Goal: Information Seeking & Learning: Learn about a topic

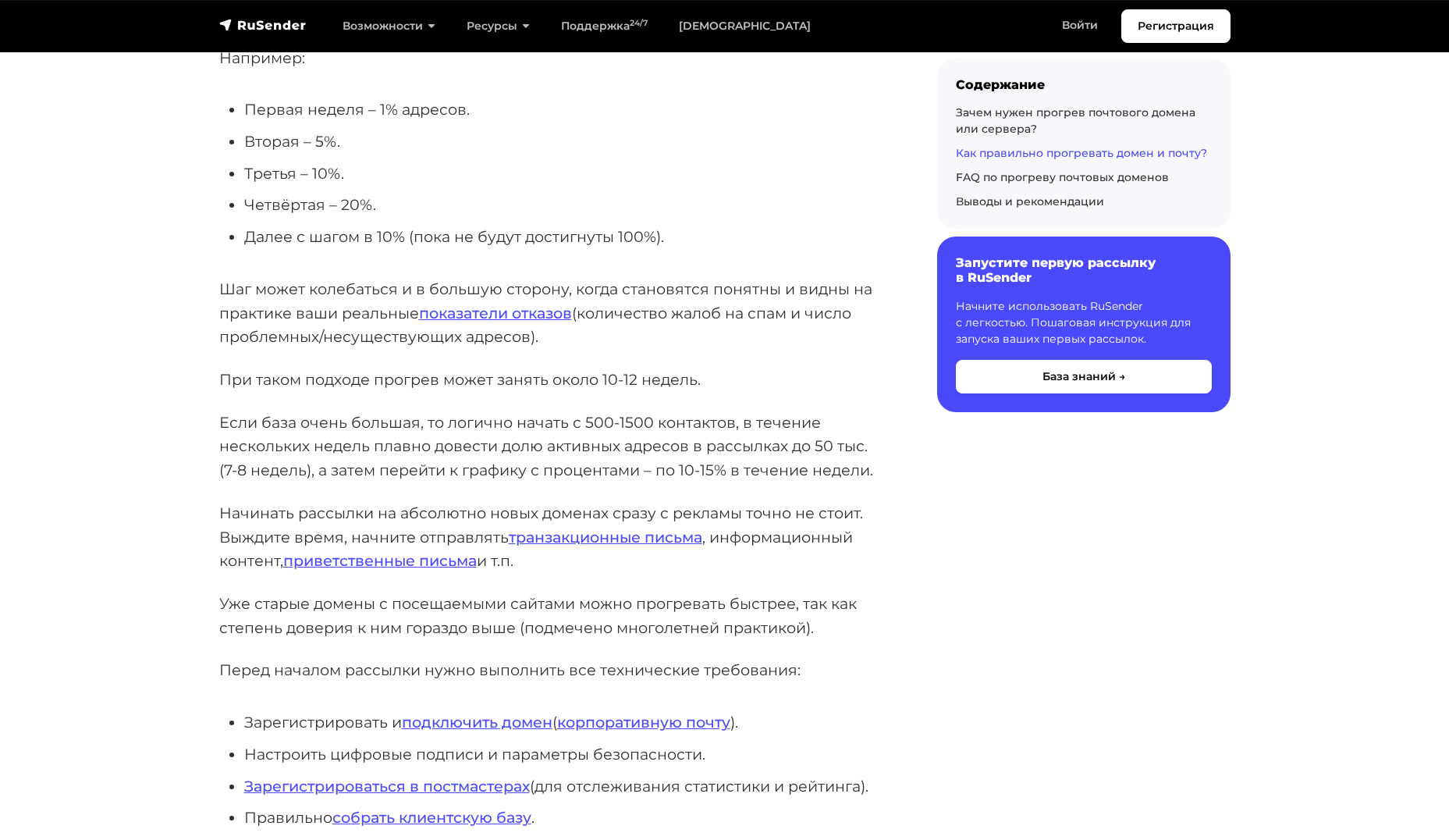
scroll to position [2419, 0]
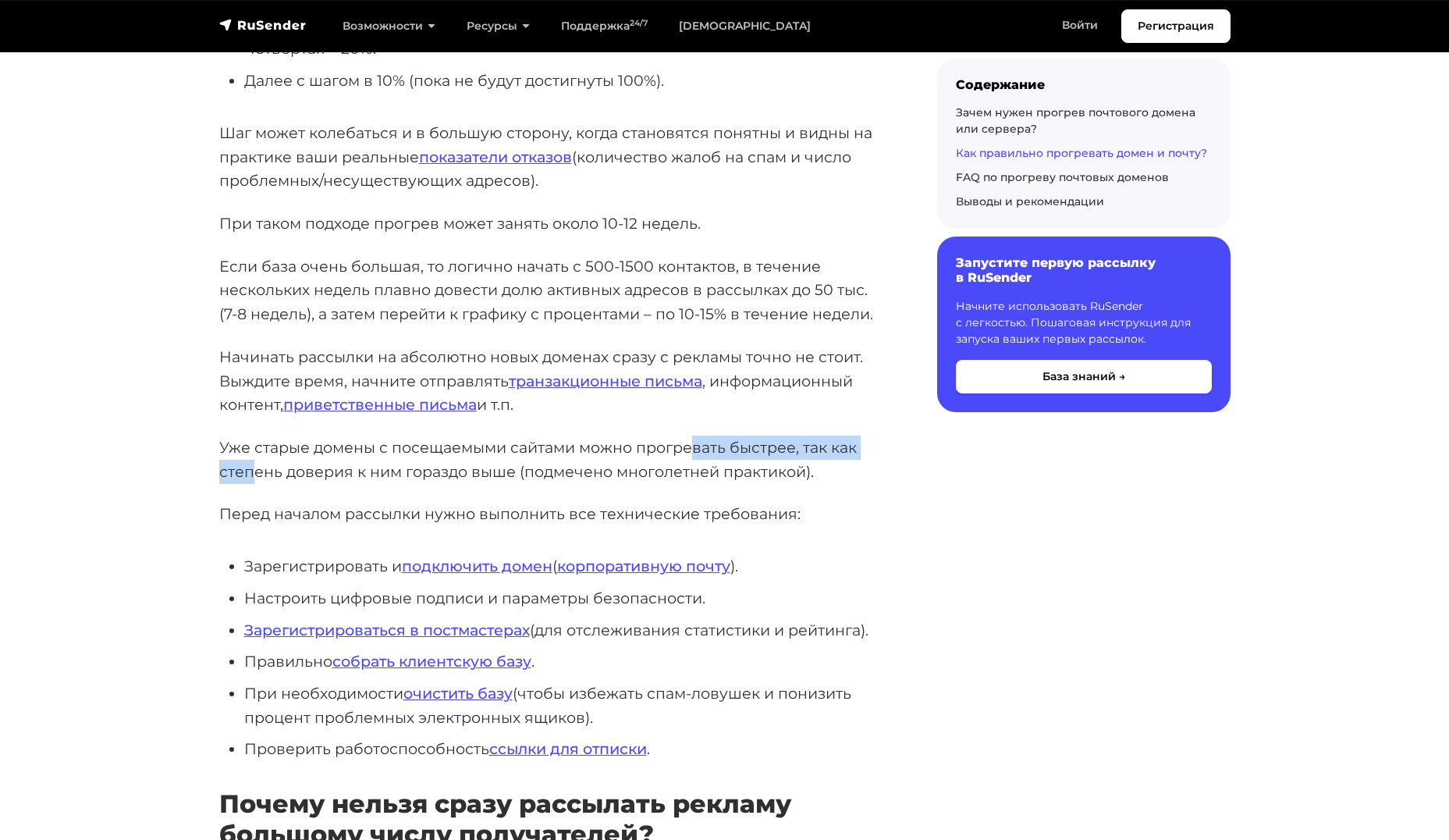
drag, startPoint x: 267, startPoint y: 466, endPoint x: 698, endPoint y: 454, distance: 431.2
click at [694, 454] on p "Уже старые домены с посещаемыми сайтами можно прогревать быстрее, так как степе…" at bounding box center [553, 459] width 668 height 48
click at [515, 519] on p "Перед началом рассылки нужно выполнить все технические требования:" at bounding box center [553, 513] width 668 height 24
drag, startPoint x: 337, startPoint y: 448, endPoint x: 630, endPoint y: 453, distance: 293.0
click at [624, 448] on p "Уже старые домены с посещаемыми сайтами можно прогревать быстрее, так как степе…" at bounding box center [553, 459] width 668 height 48
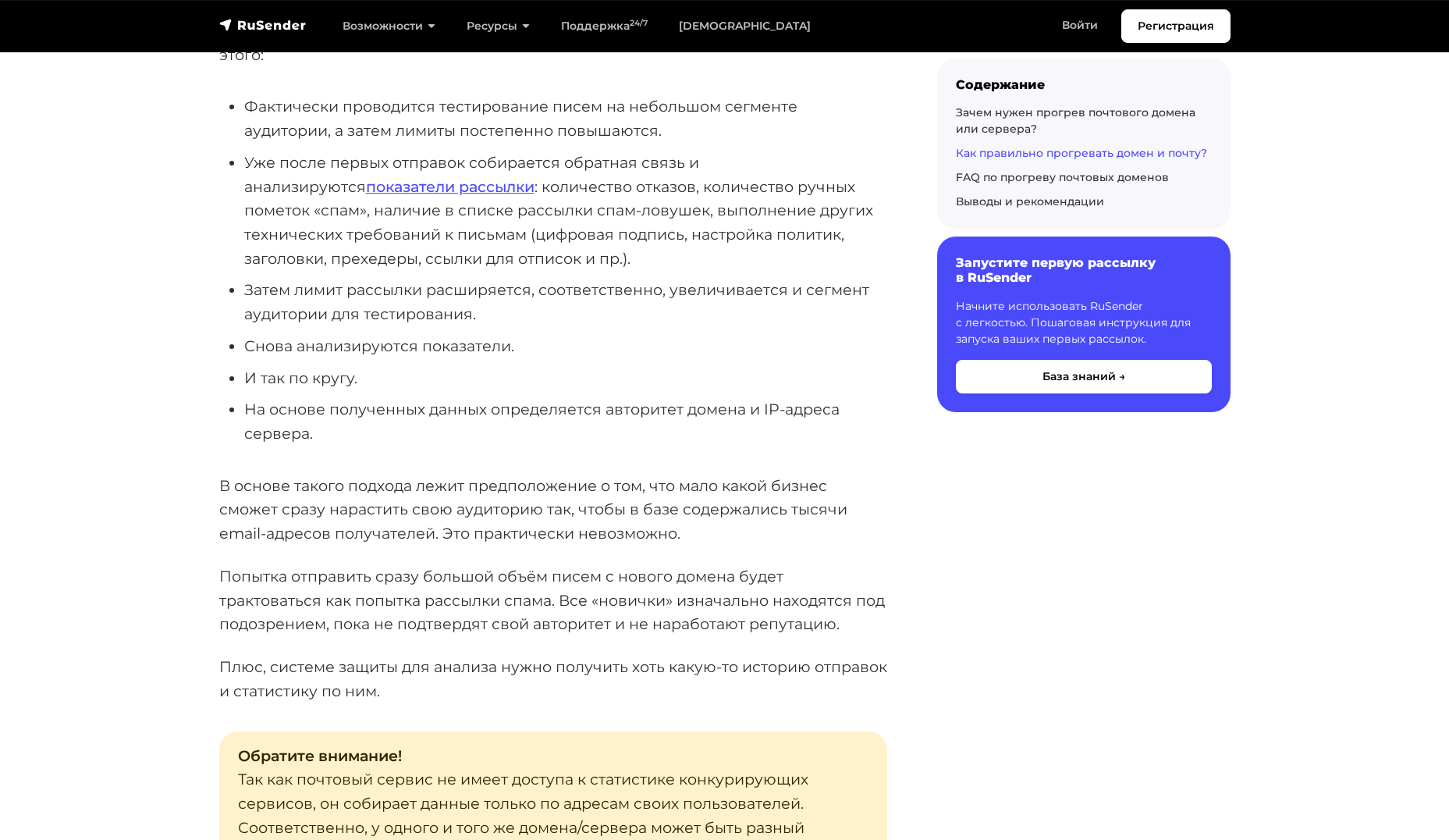
scroll to position [3356, 0]
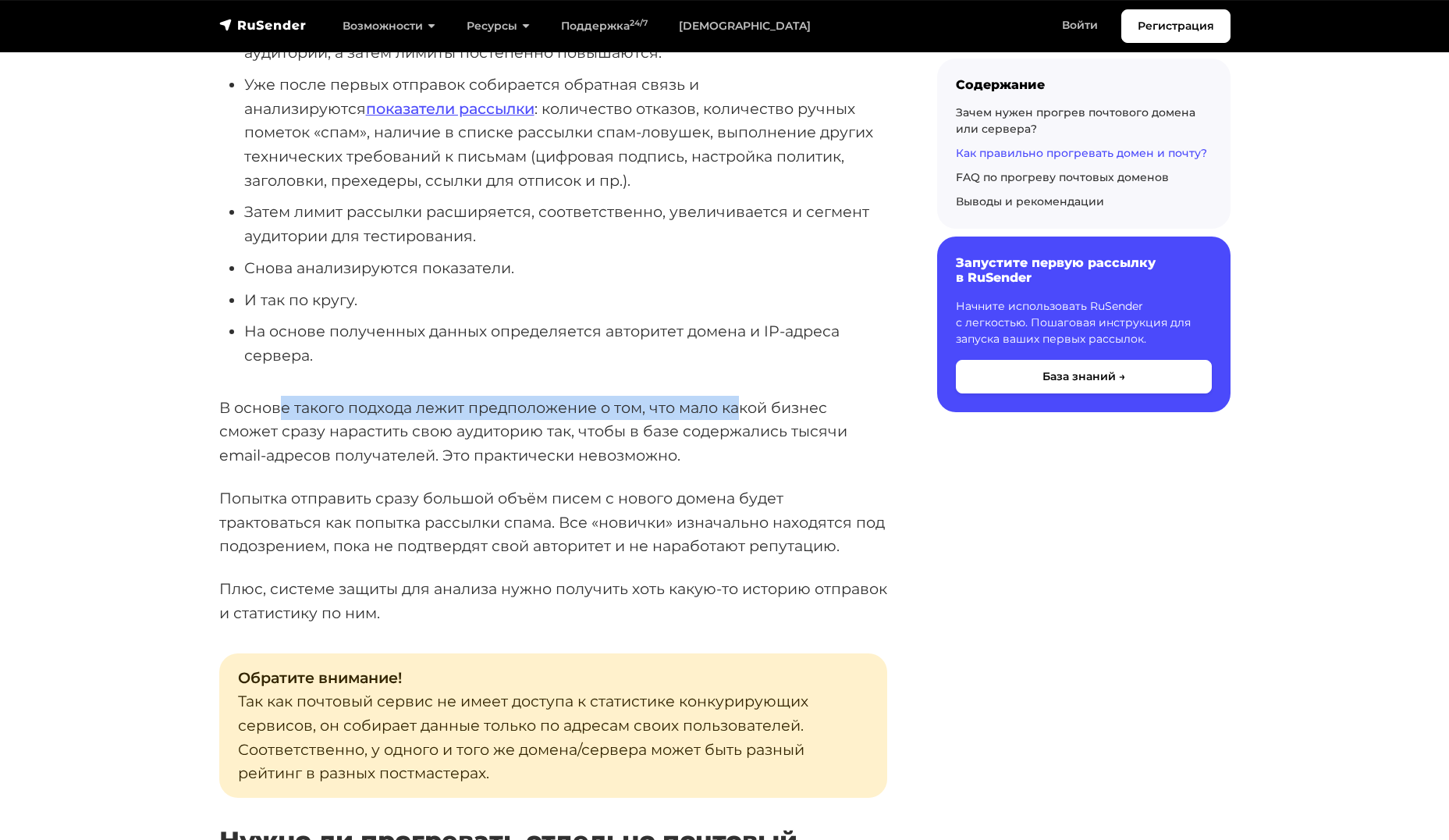
drag, startPoint x: 287, startPoint y: 408, endPoint x: 750, endPoint y: 416, distance: 463.1
click at [744, 416] on p "В основе такого подхода лежит предположение о том, что мало какой бизнес сможет…" at bounding box center [553, 432] width 668 height 72
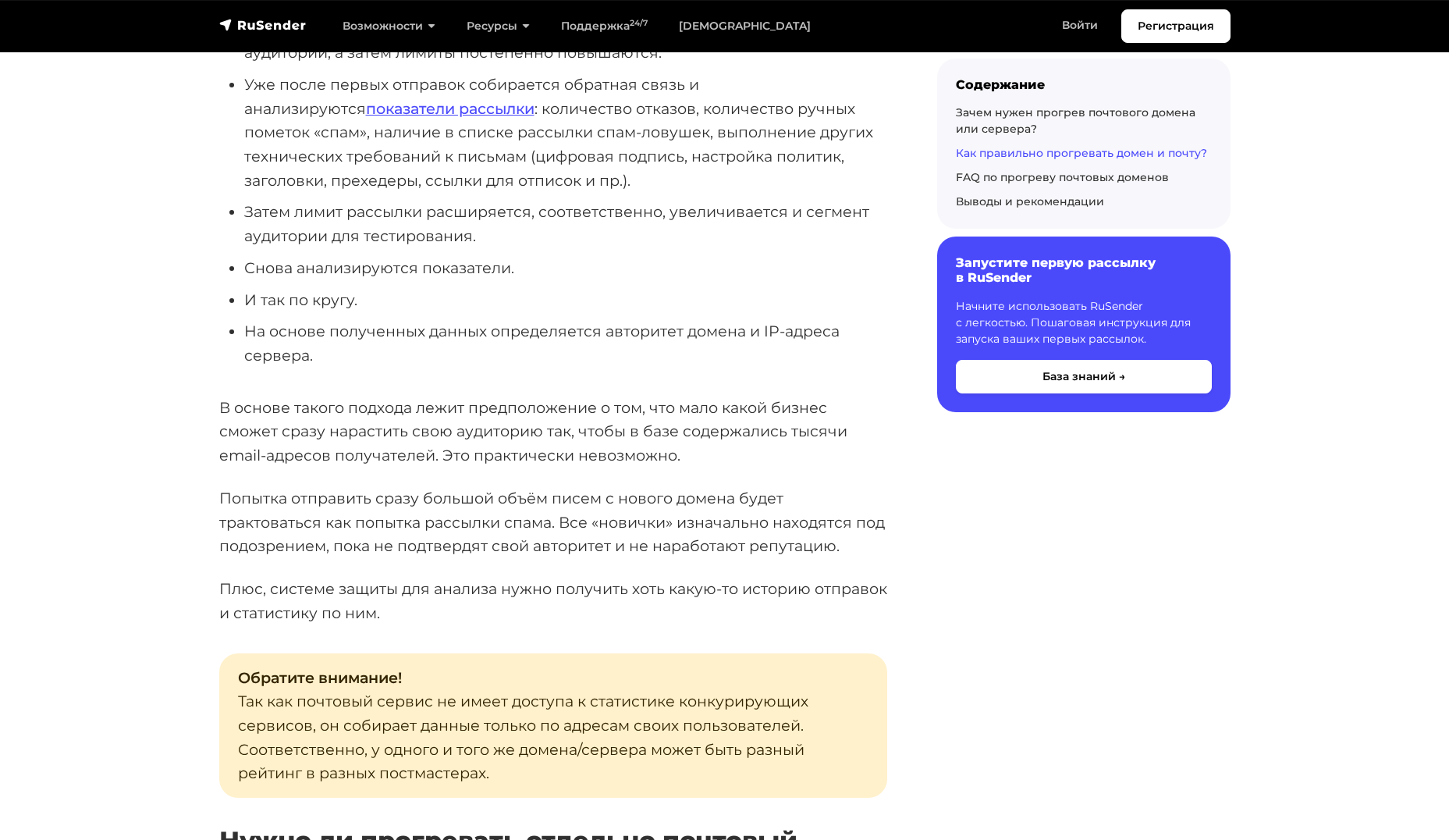
click at [421, 471] on div "Почтовые сервисы, которые отвечают за безопасность входящих писем своих клиенто…" at bounding box center [553, 831] width 668 height 7718
drag, startPoint x: 261, startPoint y: 433, endPoint x: 650, endPoint y: 440, distance: 389.1
click at [649, 440] on p "В основе такого подхода лежит предположение о том, что мало какой бизнес сможет…" at bounding box center [553, 432] width 668 height 72
click at [795, 453] on p "В основе такого подхода лежит предположение о том, что мало какой бизнес сможет…" at bounding box center [553, 432] width 668 height 72
drag, startPoint x: 272, startPoint y: 453, endPoint x: 582, endPoint y: 460, distance: 310.1
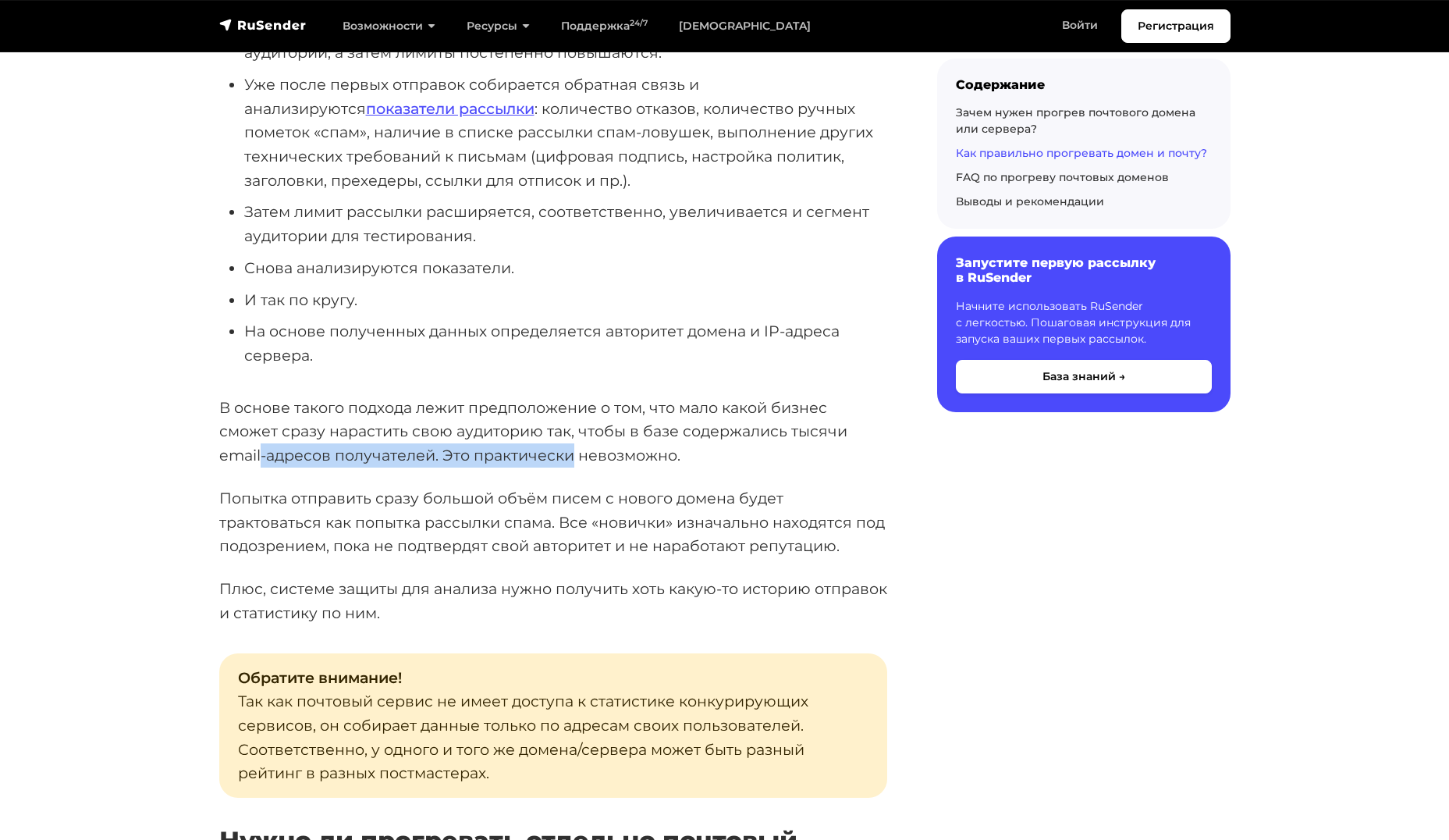
click at [576, 460] on p "В основе такого подхода лежит предположение о том, что мало какой бизнес сможет…" at bounding box center [553, 432] width 668 height 72
click at [732, 495] on p "Попытка отправить сразу большой объём писем с нового домена будет трактоваться …" at bounding box center [553, 521] width 668 height 72
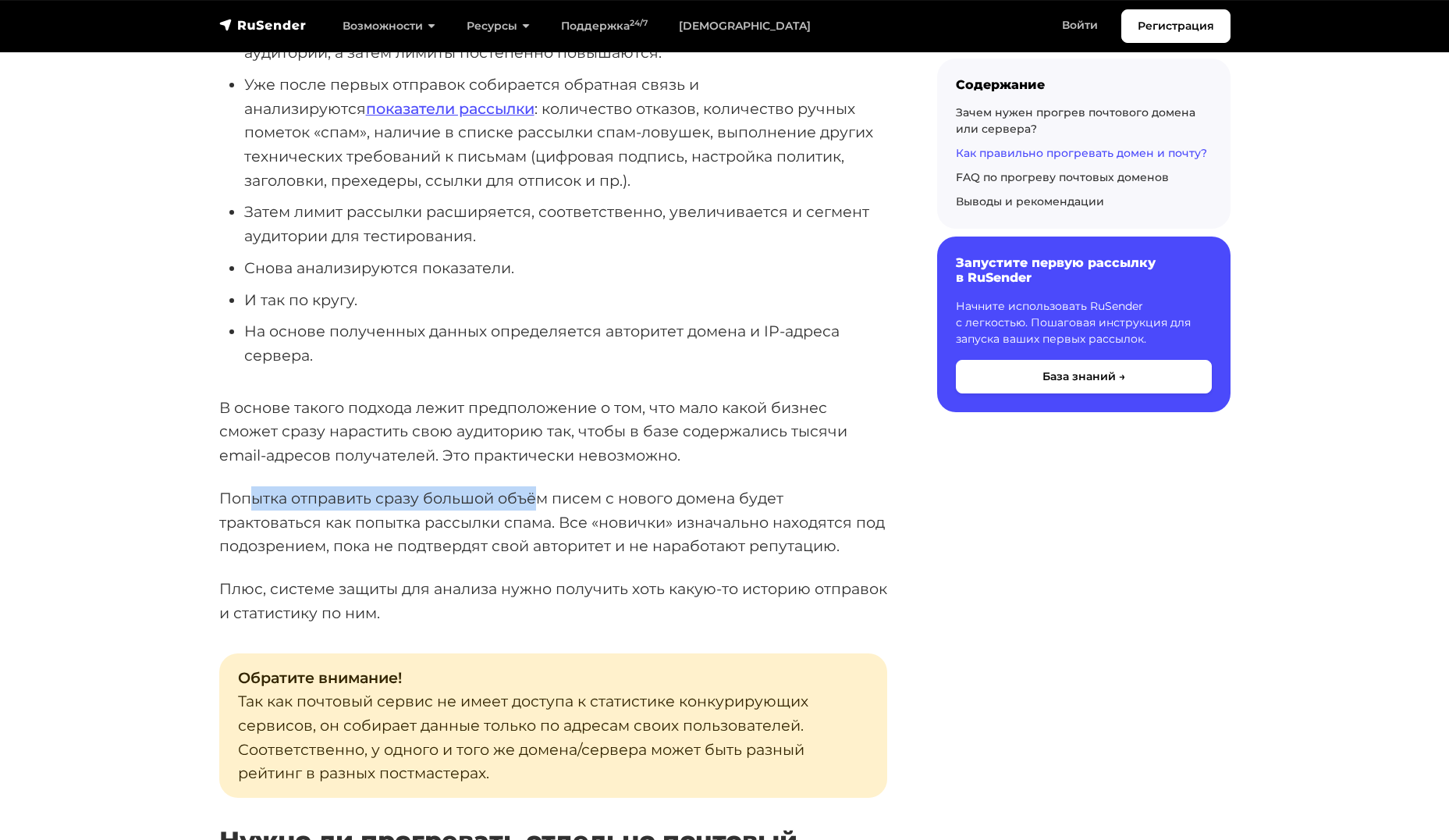
drag, startPoint x: 257, startPoint y: 495, endPoint x: 572, endPoint y: 491, distance: 315.0
click at [561, 493] on p "Попытка отправить сразу большой объём писем с нового домена будет трактоваться …" at bounding box center [553, 521] width 668 height 72
click at [1015, 575] on div "Содержание Зачем нужен прогрев почтового домена или сервера? Как правильно прог…" at bounding box center [1068, 812] width 344 height 7737
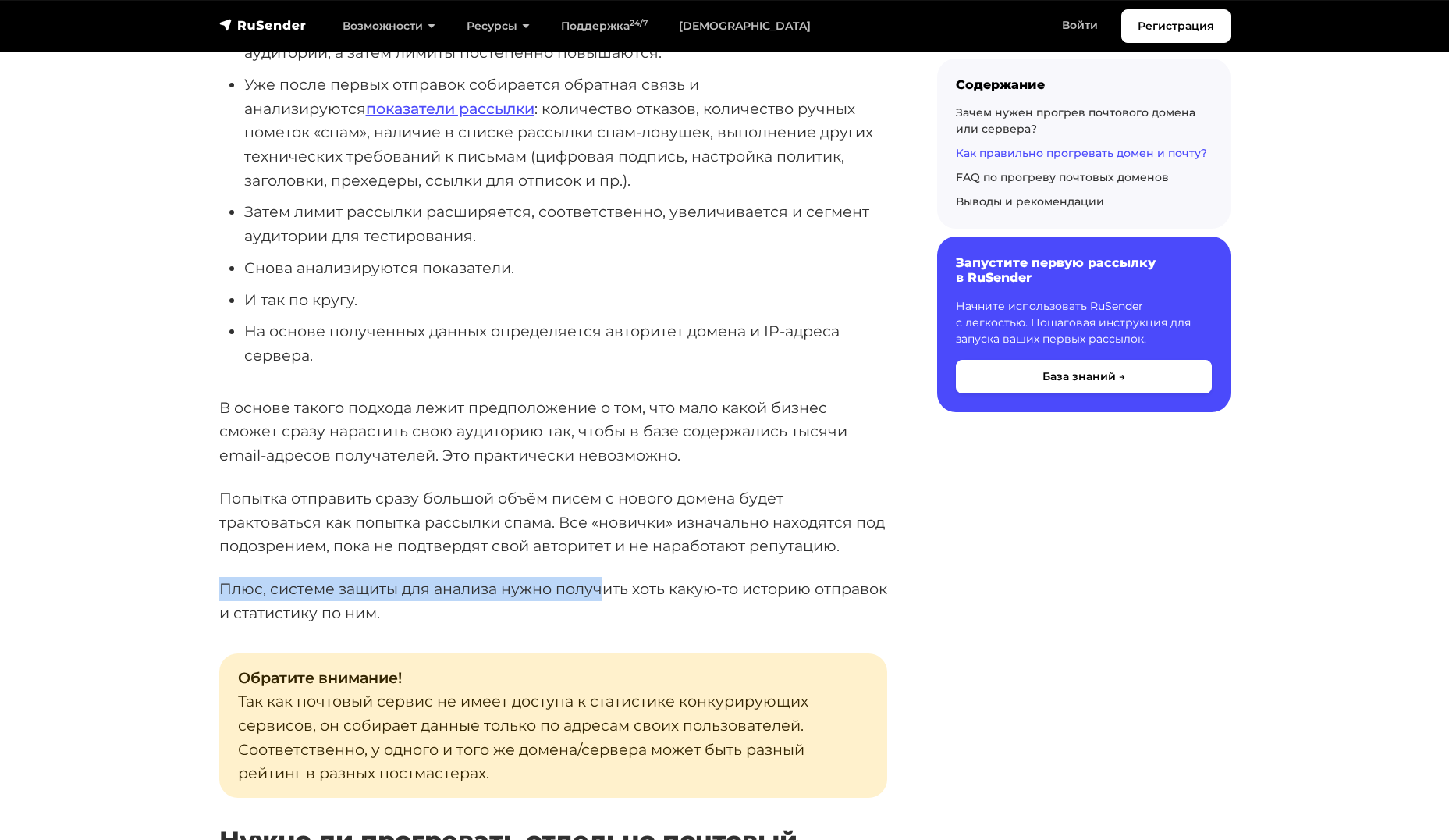
drag, startPoint x: 230, startPoint y: 587, endPoint x: 606, endPoint y: 582, distance: 376.0
click at [604, 582] on p "Плюс, системе защиты для анализа нужно получить хоть какую-то историю отправок …" at bounding box center [553, 600] width 668 height 48
click at [676, 602] on p "Плюс, системе защиты для анализа нужно получить хоть какую-то историю отправок …" at bounding box center [553, 600] width 668 height 48
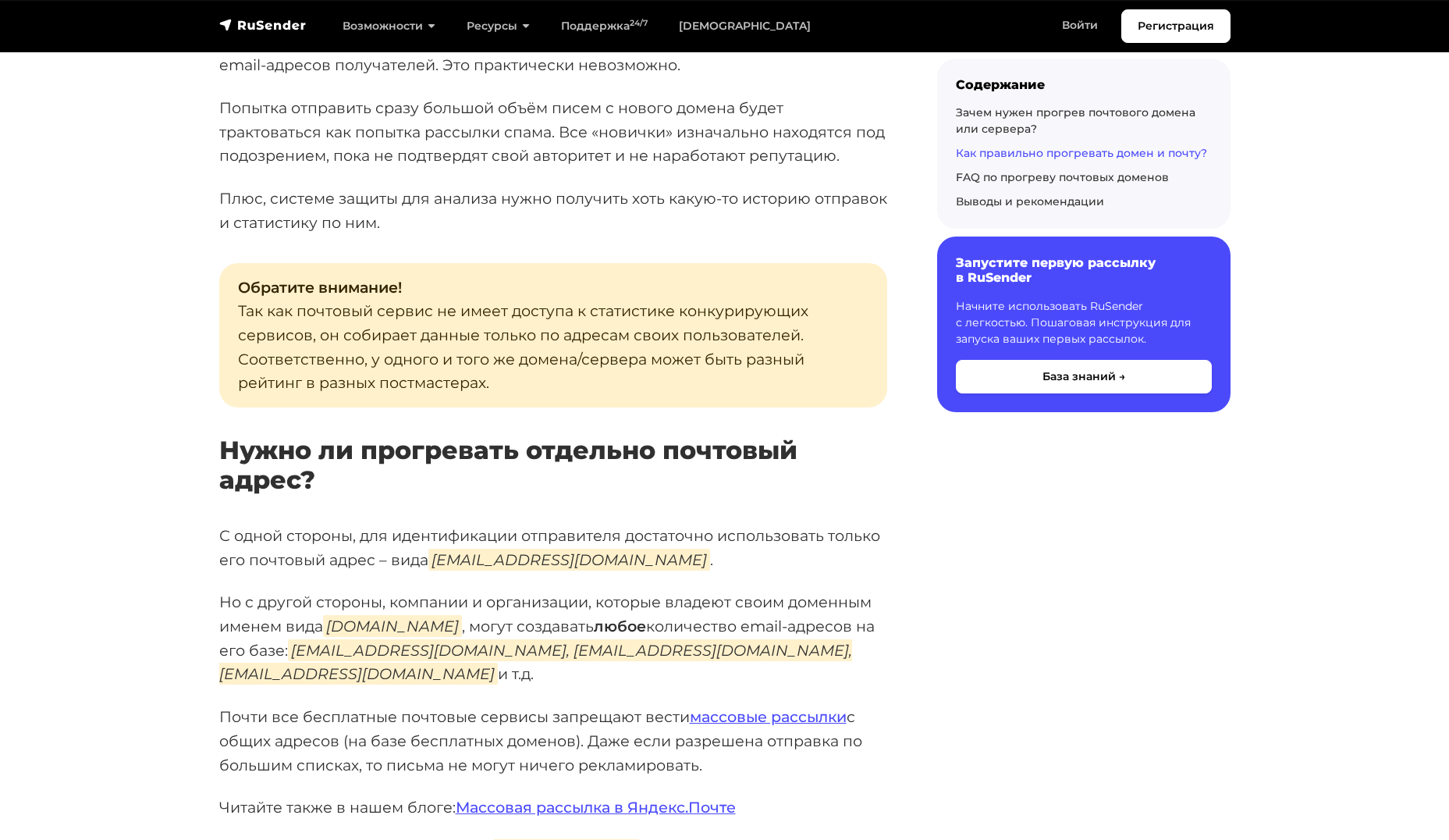
scroll to position [3902, 0]
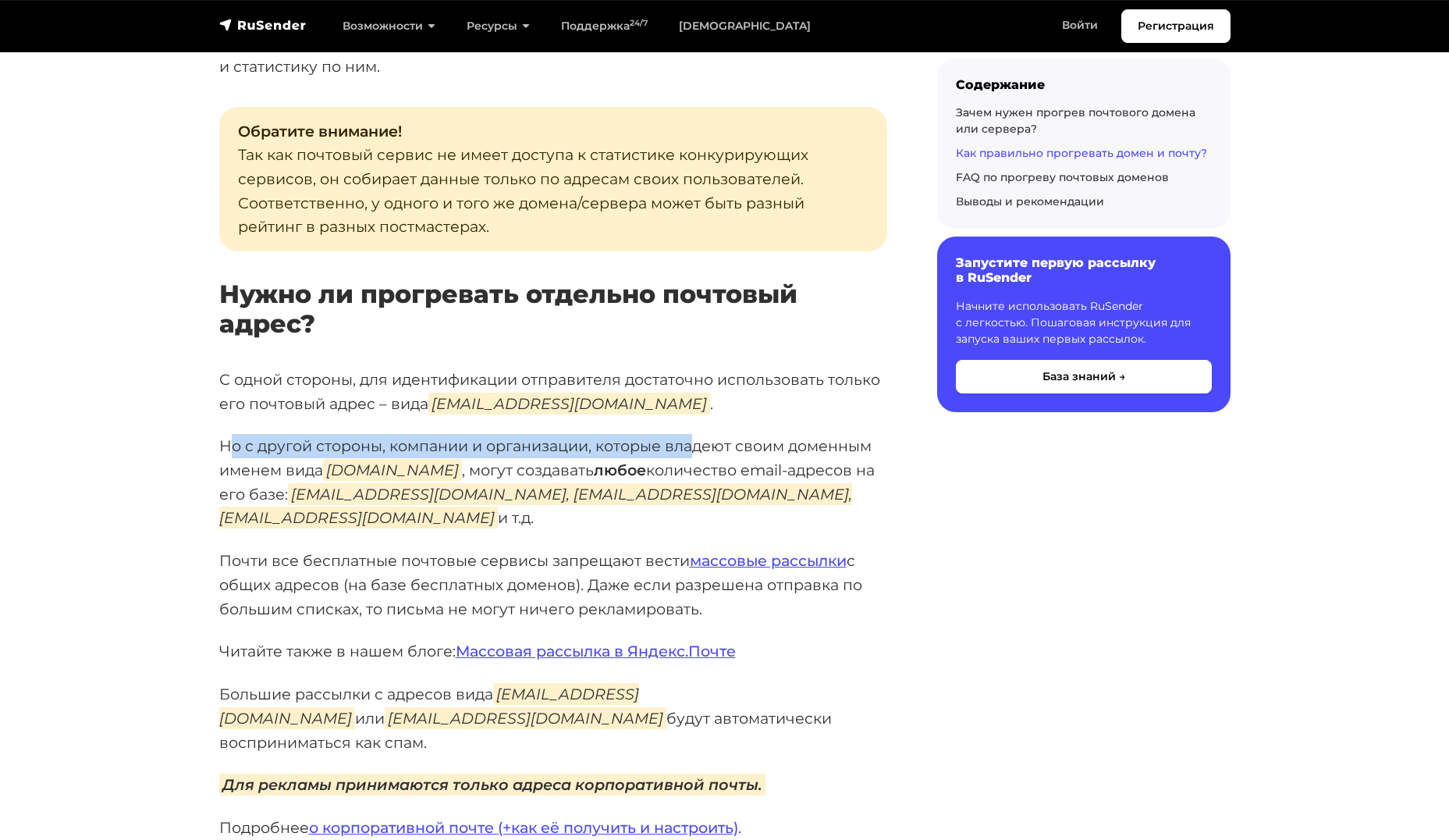
drag, startPoint x: 253, startPoint y: 448, endPoint x: 766, endPoint y: 452, distance: 513.0
click at [689, 443] on p "Но с другой стороны, компании и организации, которые владеют своим доменным име…" at bounding box center [553, 482] width 668 height 96
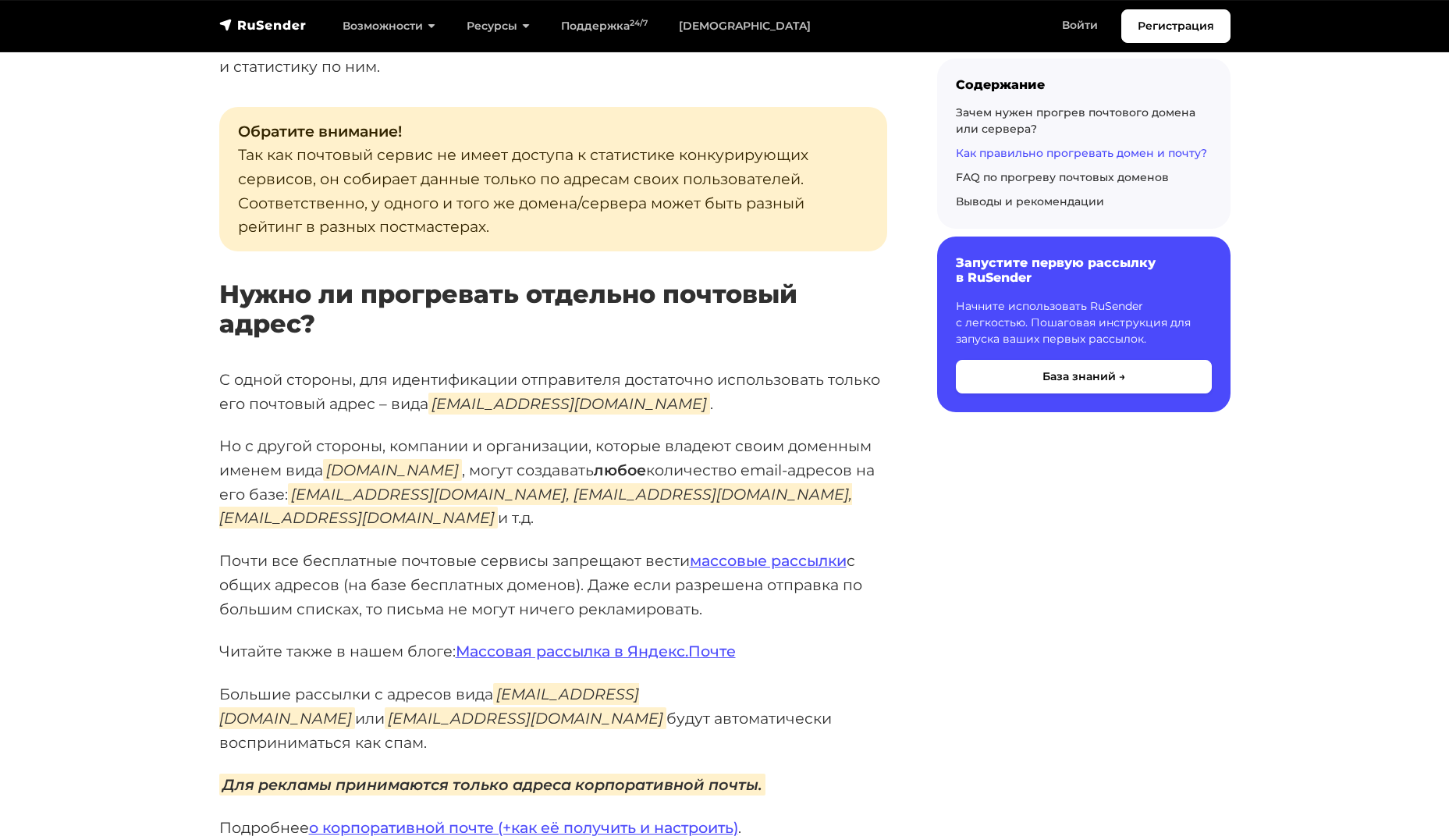
click at [1066, 503] on div "Содержание Зачем нужен прогрев почтового домена или сервера? Как правильно прог…" at bounding box center [1068, 265] width 344 height 7737
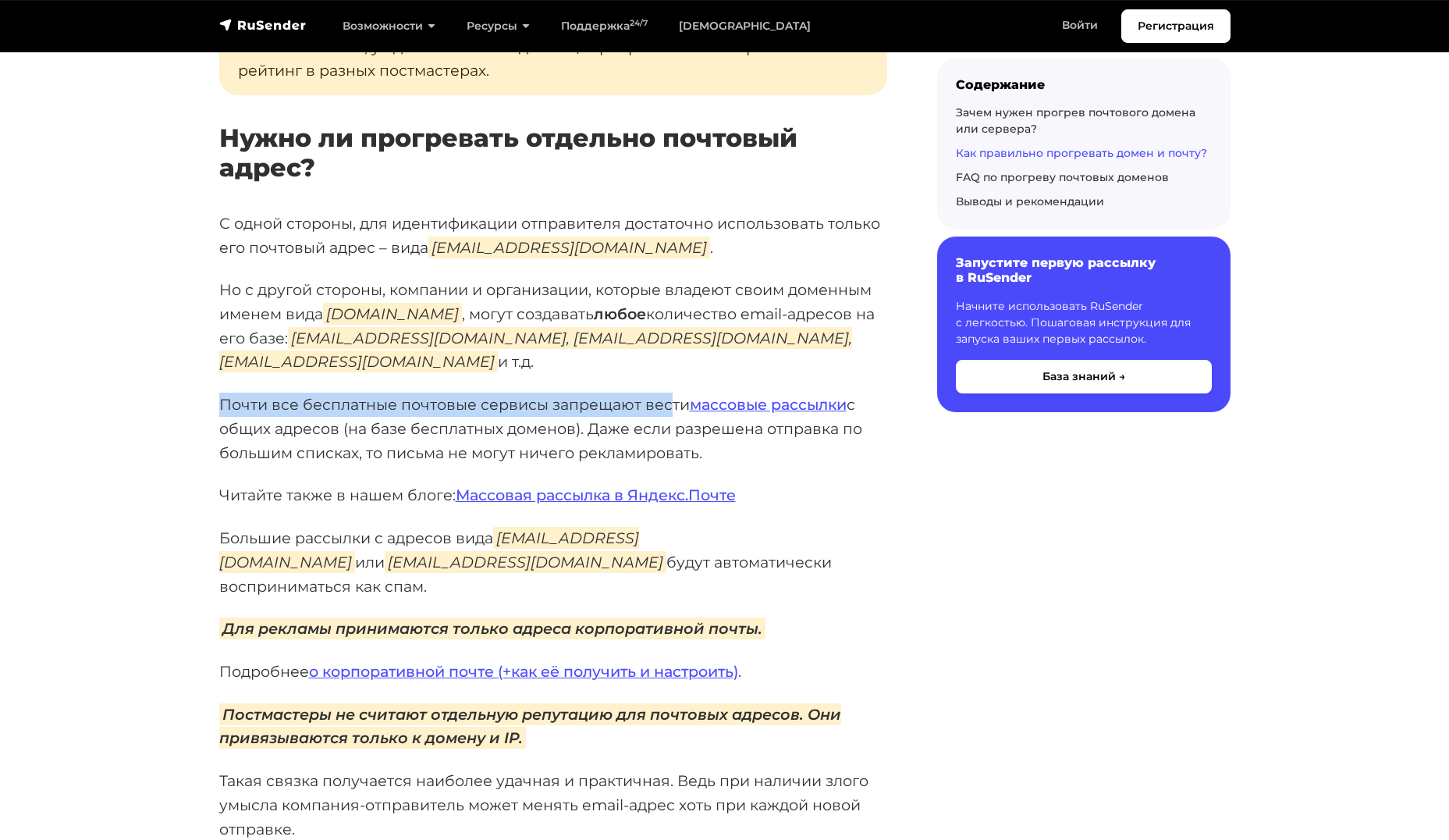
drag, startPoint x: 222, startPoint y: 402, endPoint x: 668, endPoint y: 403, distance: 446.0
click at [668, 403] on p "Почти все бесплатные почтовые сервисы запрещают вести массовые рассылки с общих…" at bounding box center [553, 428] width 668 height 72
click at [907, 525] on div "Содержание Зачем нужен прогрев почтового домена или сервера? Как правильно прог…" at bounding box center [1068, 110] width 344 height 7737
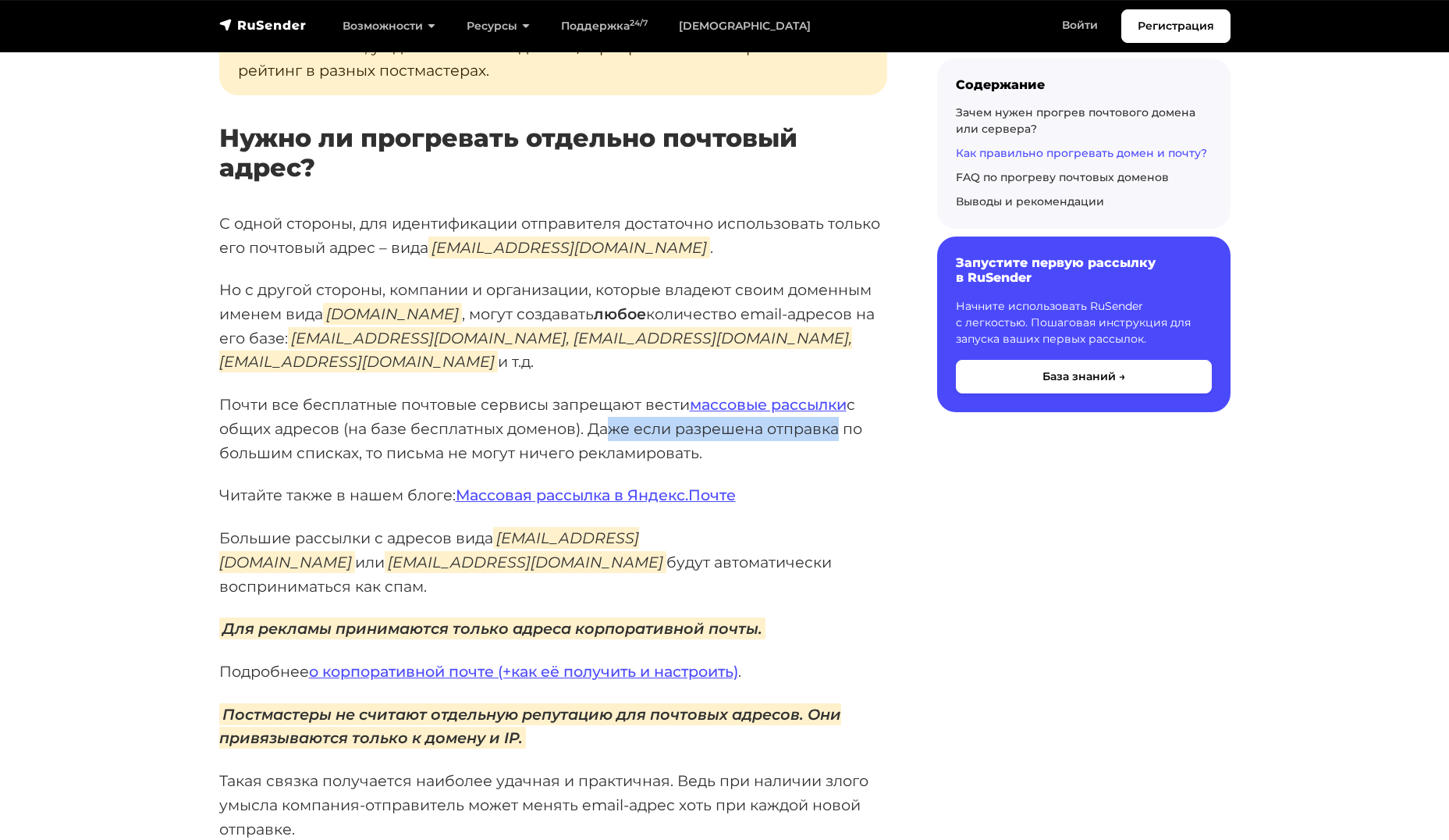
drag, startPoint x: 619, startPoint y: 427, endPoint x: 831, endPoint y: 434, distance: 212.1
click at [831, 434] on p "Почти все бесплатные почтовые сервисы запрещают вести массовые рассылки с общих…" at bounding box center [553, 428] width 668 height 72
click at [482, 451] on p "Почти все бесплатные почтовые сервисы запрещают вести массовые рассылки с общих…" at bounding box center [553, 428] width 668 height 72
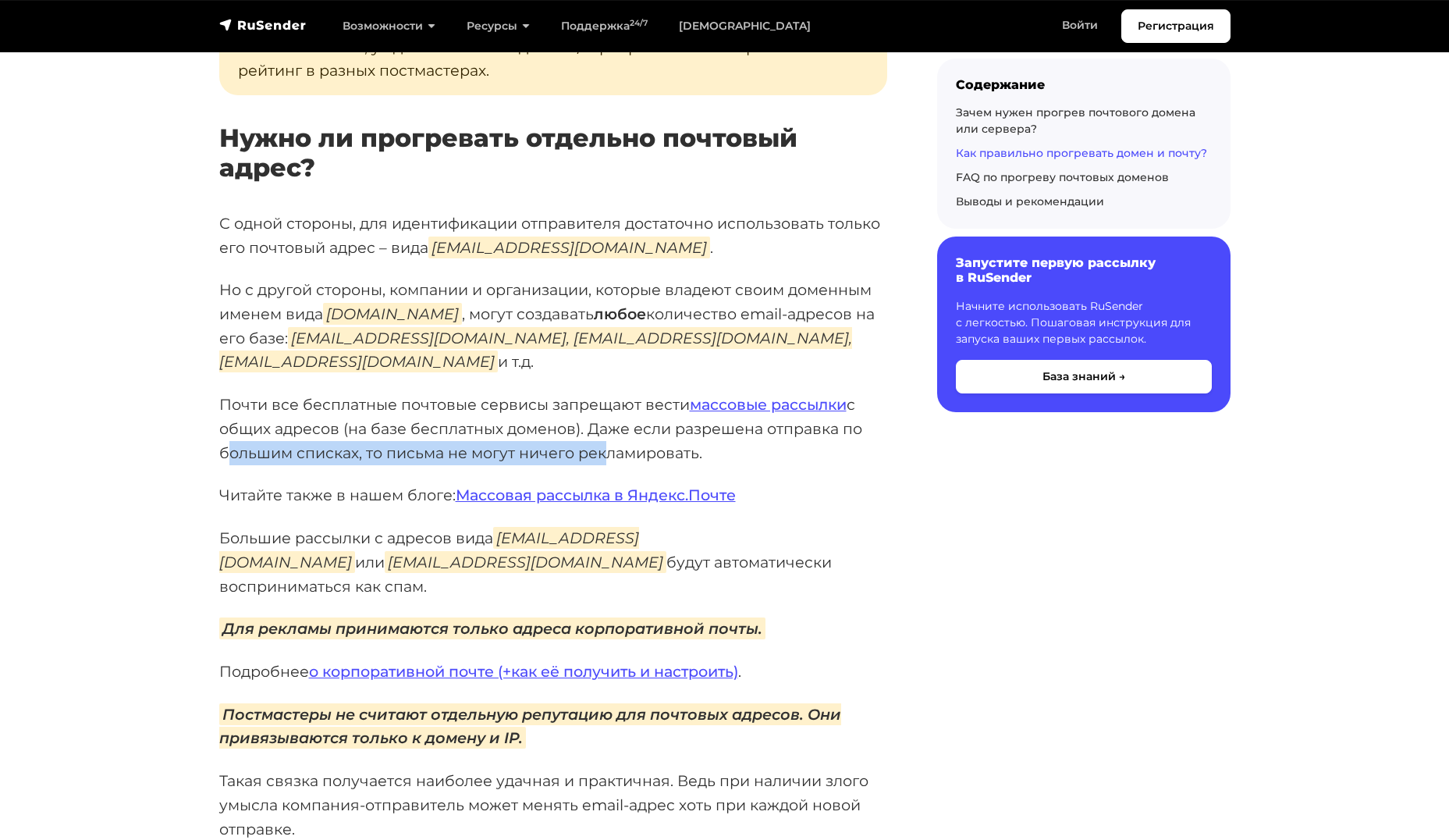
drag, startPoint x: 280, startPoint y: 457, endPoint x: 619, endPoint y: 459, distance: 339.0
click at [612, 459] on p "Почти все бесплатные почтовые сервисы запрещают вести массовые рассылки с общих…" at bounding box center [553, 428] width 668 height 72
click at [891, 494] on div "Почтовые сервисы, которые отвечают за безопасность входящих писем своих клиенто…" at bounding box center [552, 124] width 686 height 7765
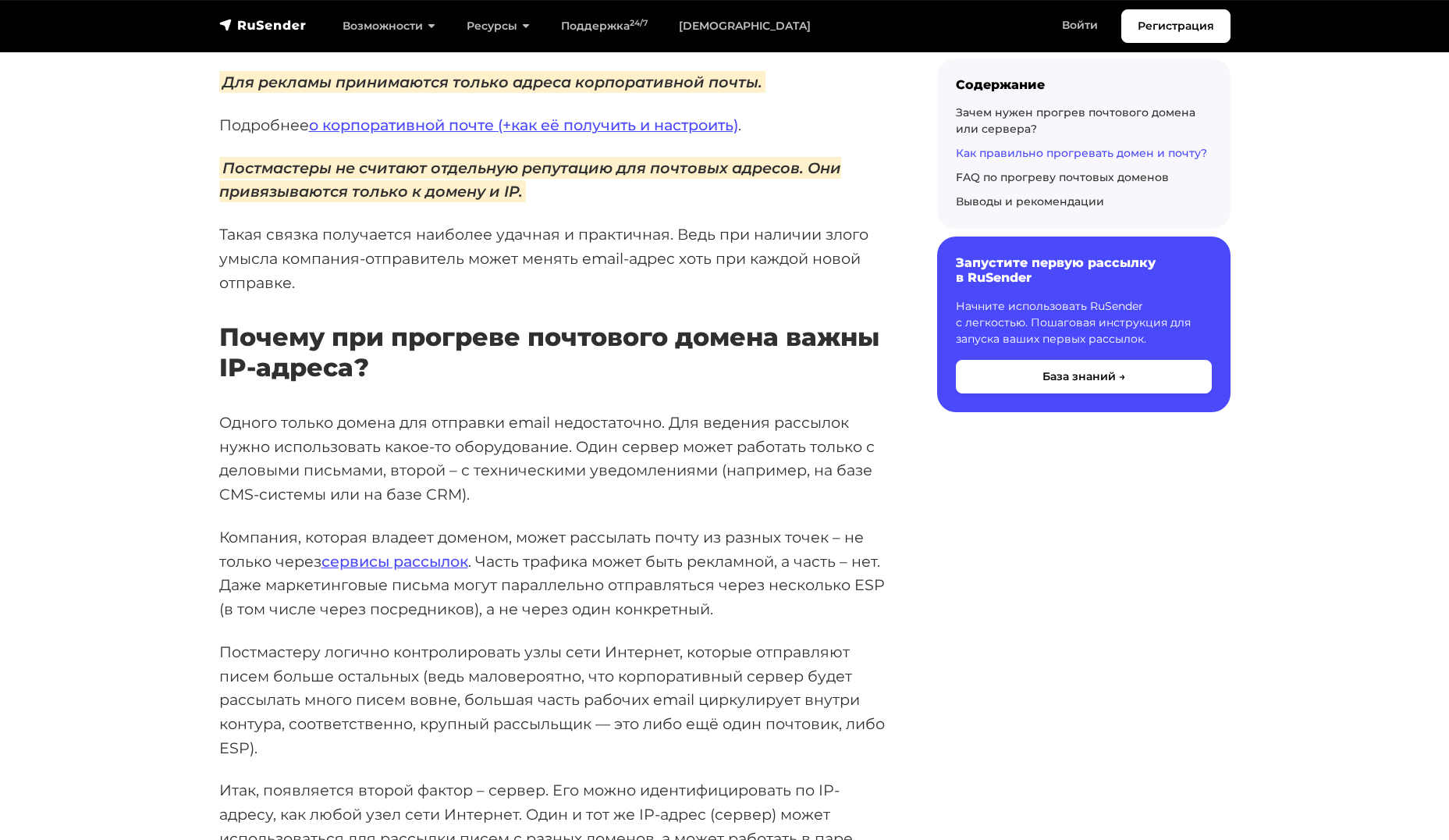
scroll to position [4760, 0]
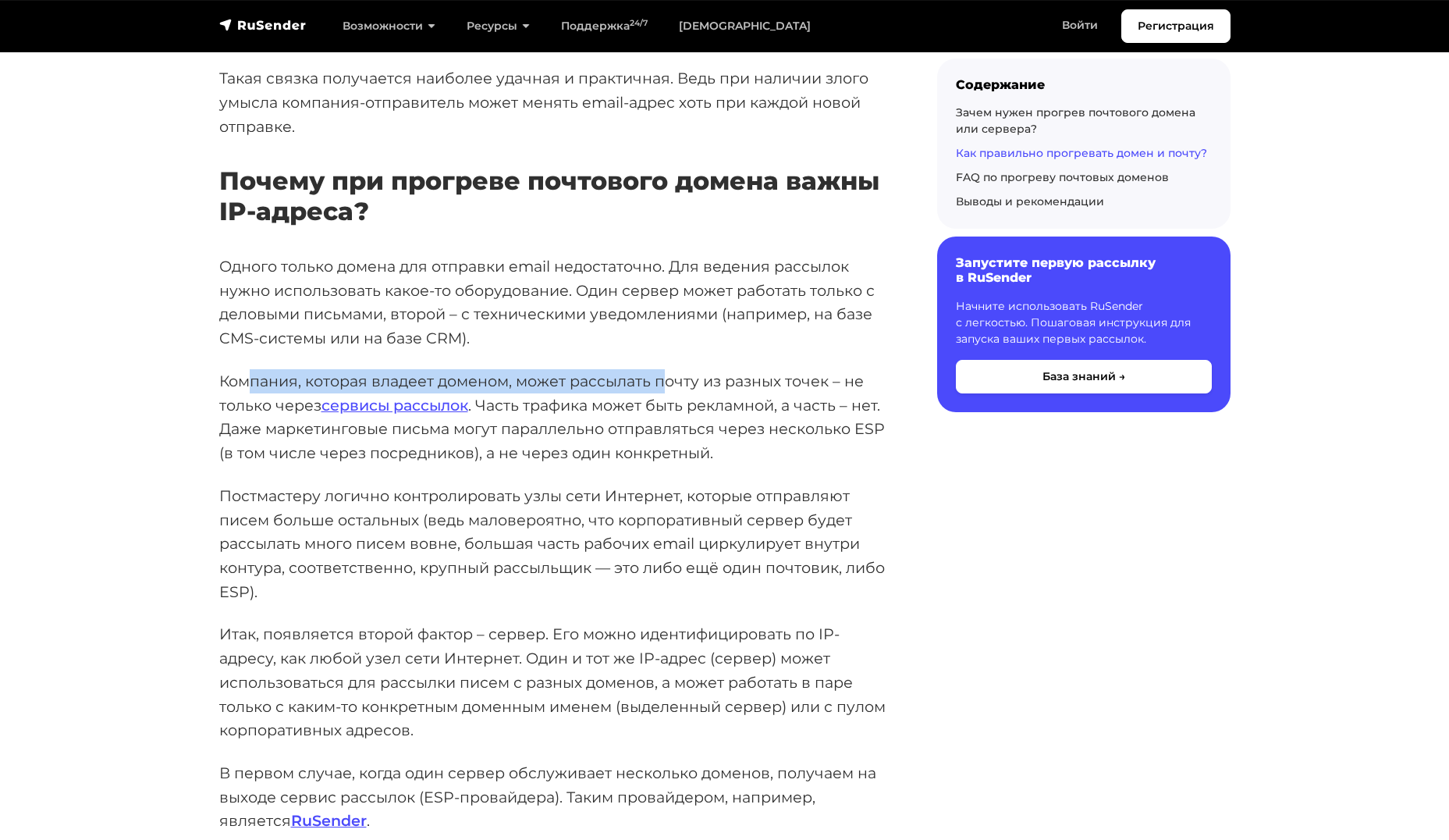
drag, startPoint x: 254, startPoint y: 354, endPoint x: 674, endPoint y: 358, distance: 420.0
click at [673, 369] on p "Компания, которая владеет доменом, может рассылать почту из разных точек – не т…" at bounding box center [553, 417] width 668 height 96
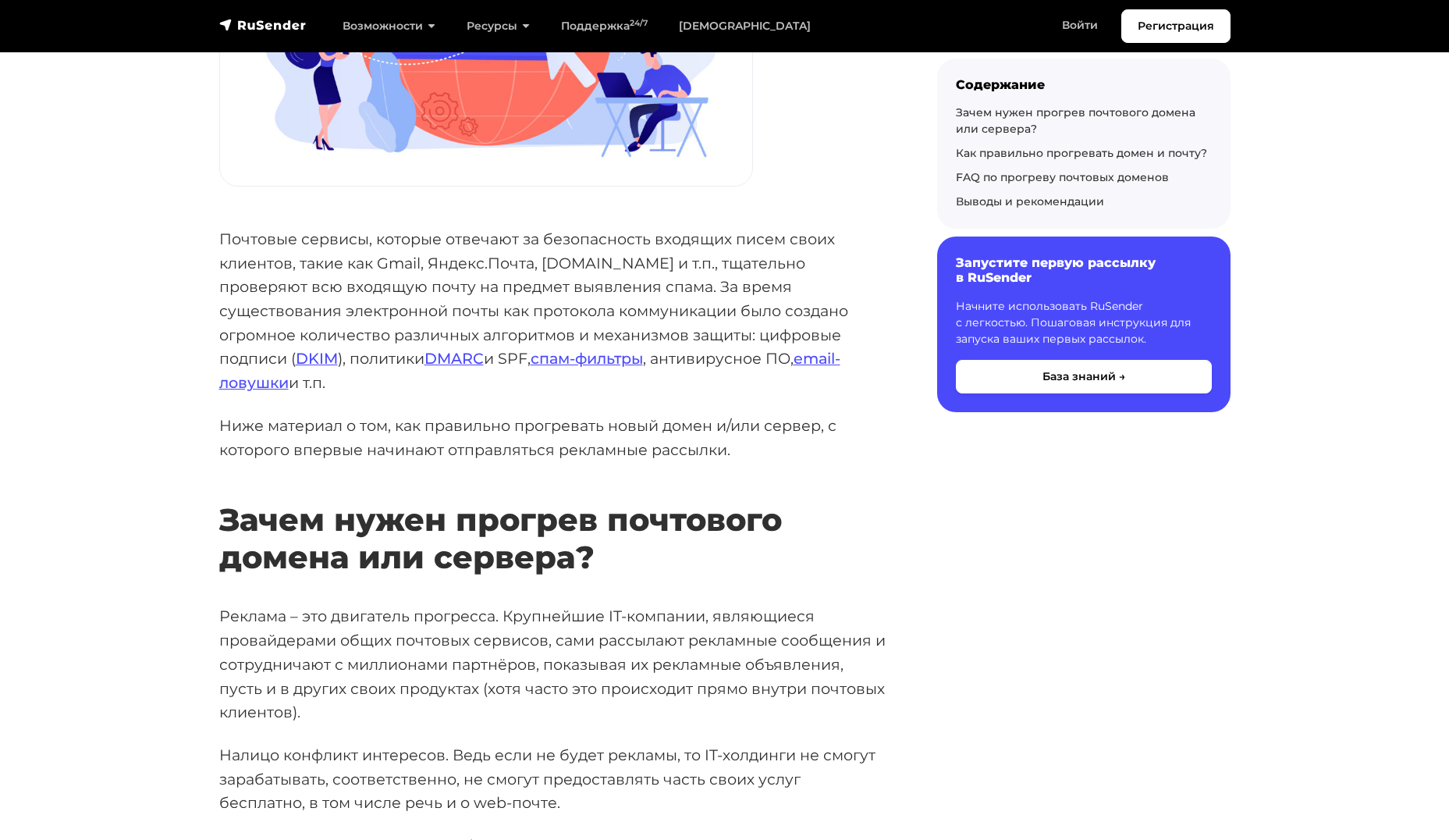
scroll to position [0, 0]
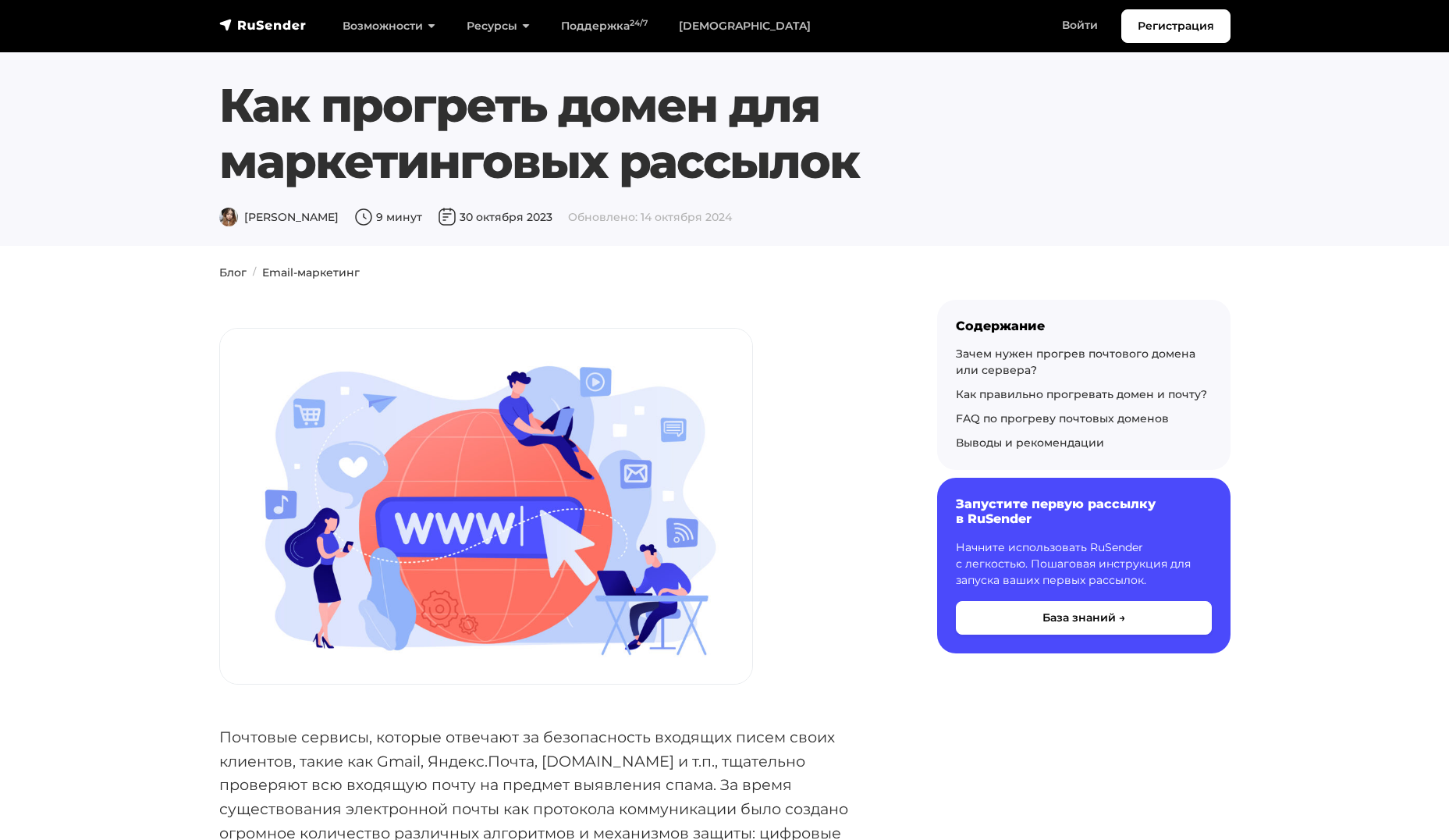
click at [1149, 279] on ol "Блог Email-маркетинг" at bounding box center [724, 273] width 1011 height 16
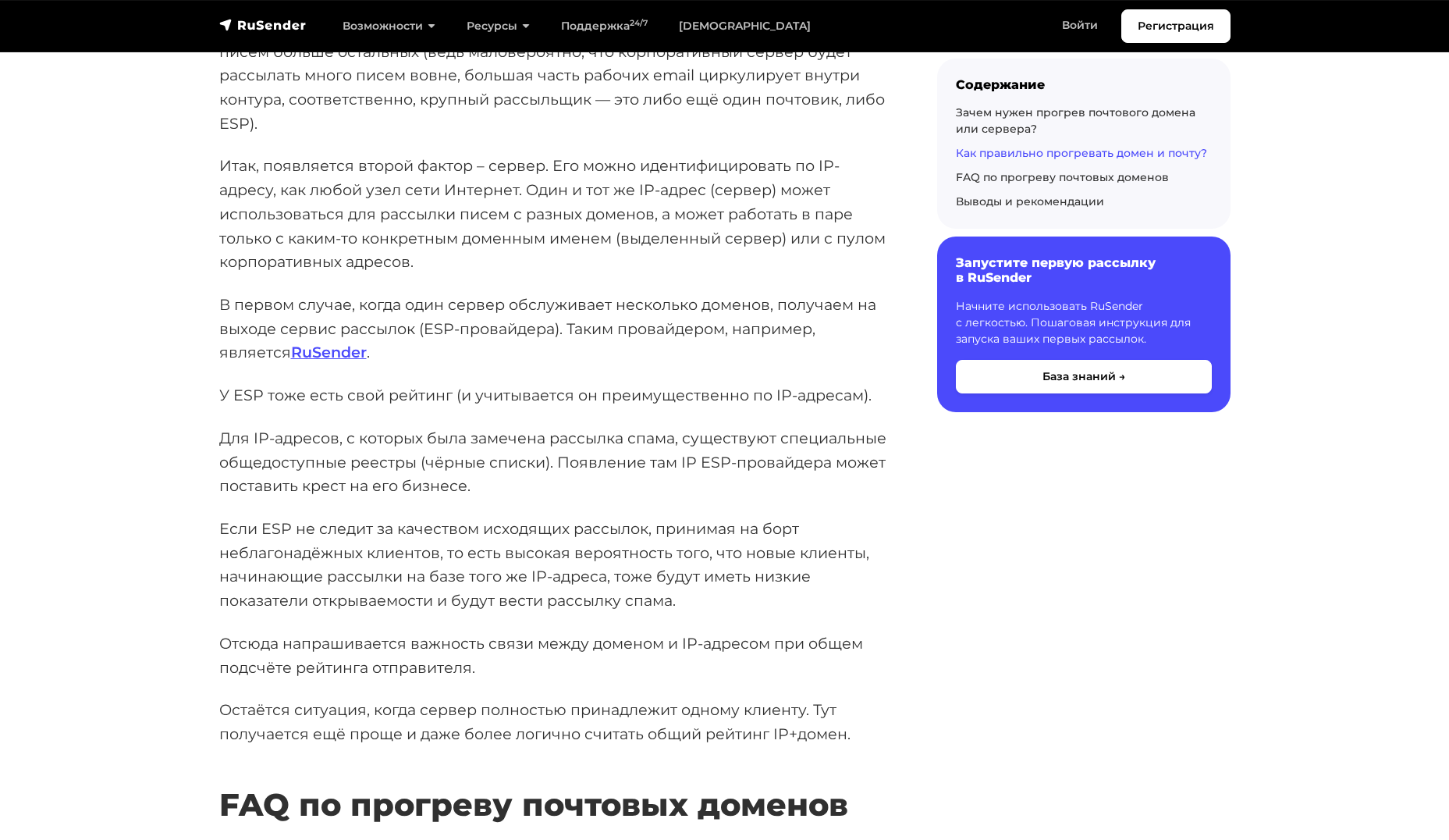
scroll to position [5072, 0]
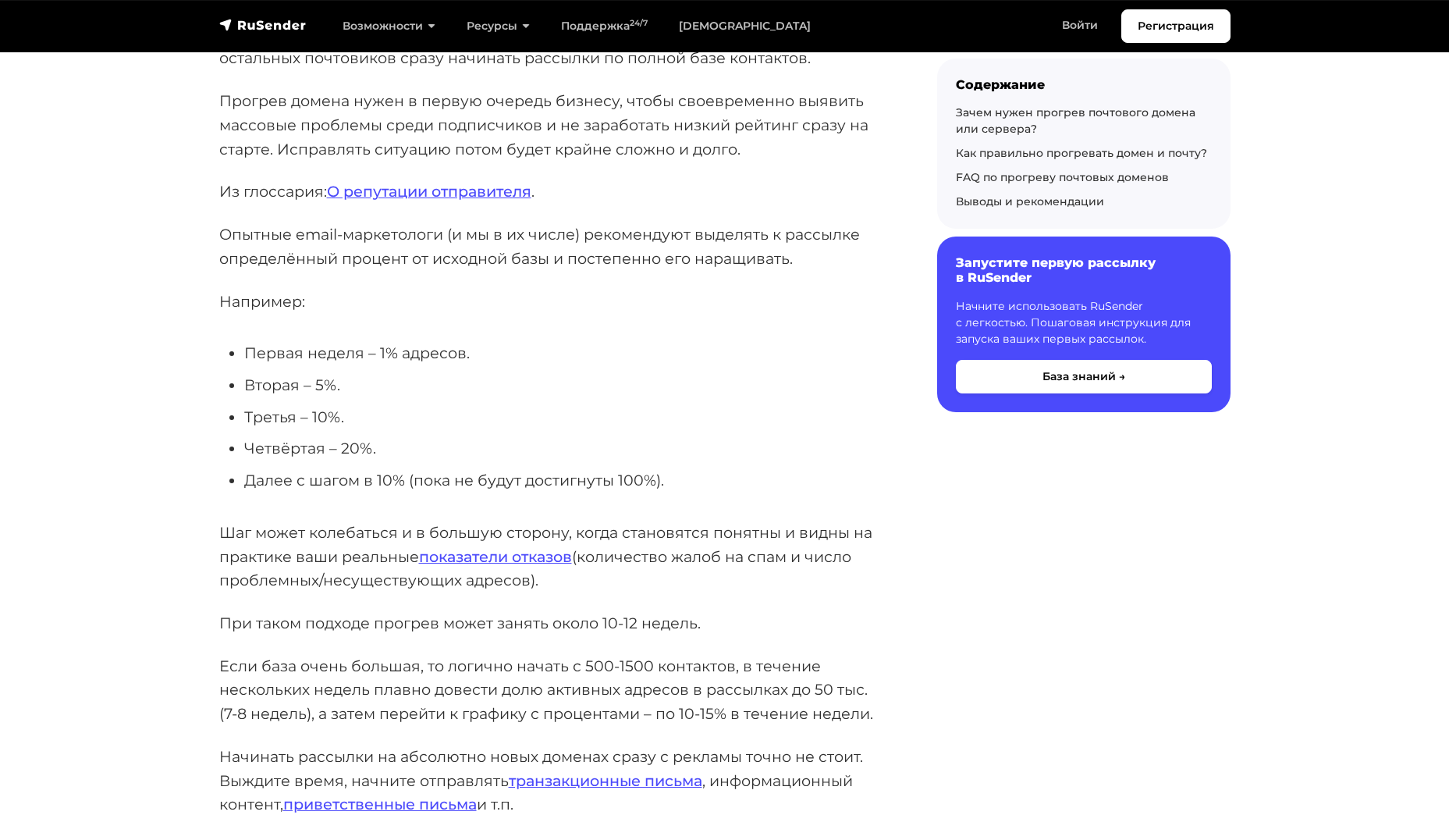
scroll to position [0, 0]
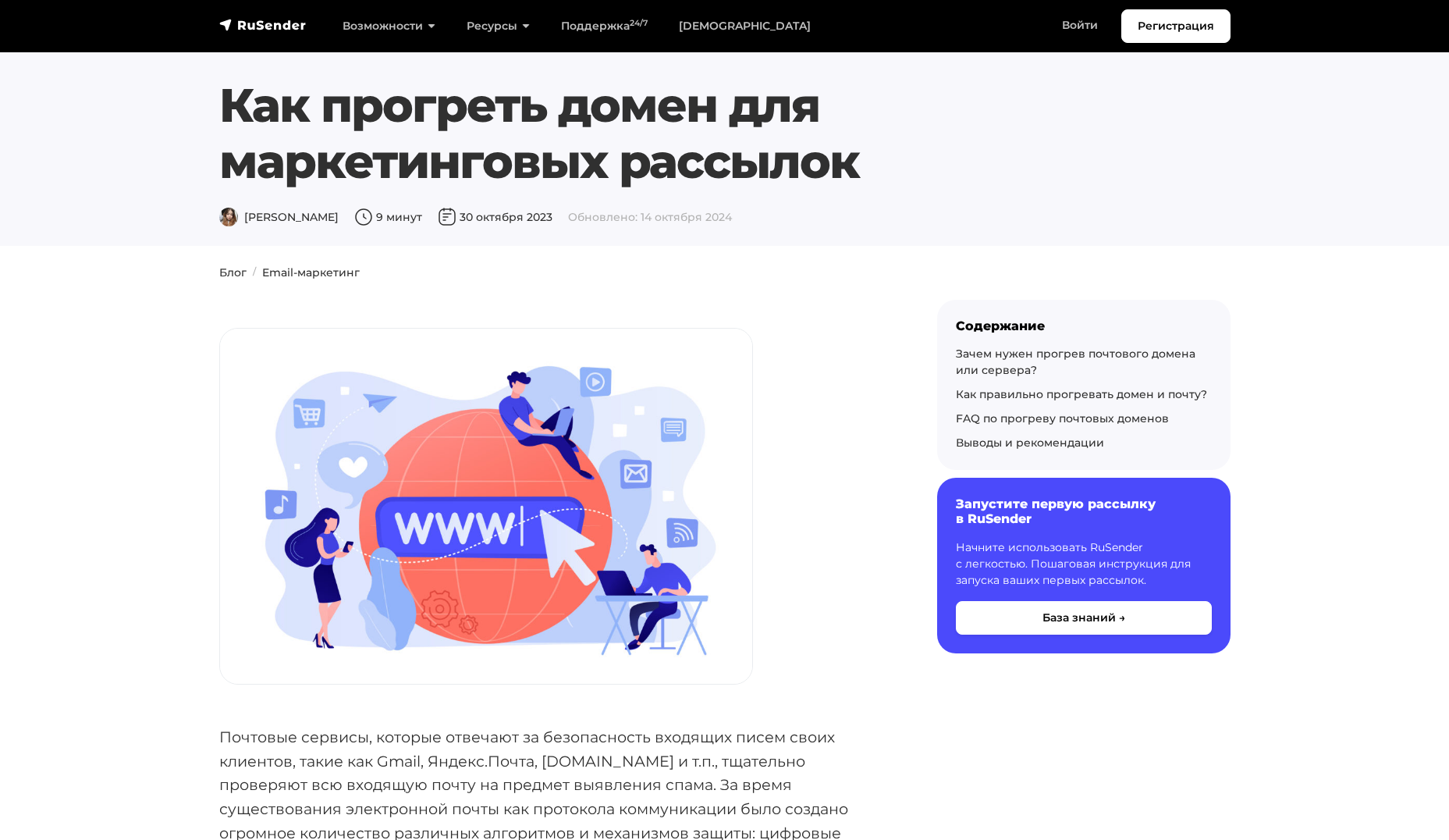
click at [1259, 196] on section "Как прогреть домен для маркетинговых рассылок [PERSON_NAME] 9 минут [DATE] Обно…" at bounding box center [724, 123] width 1449 height 246
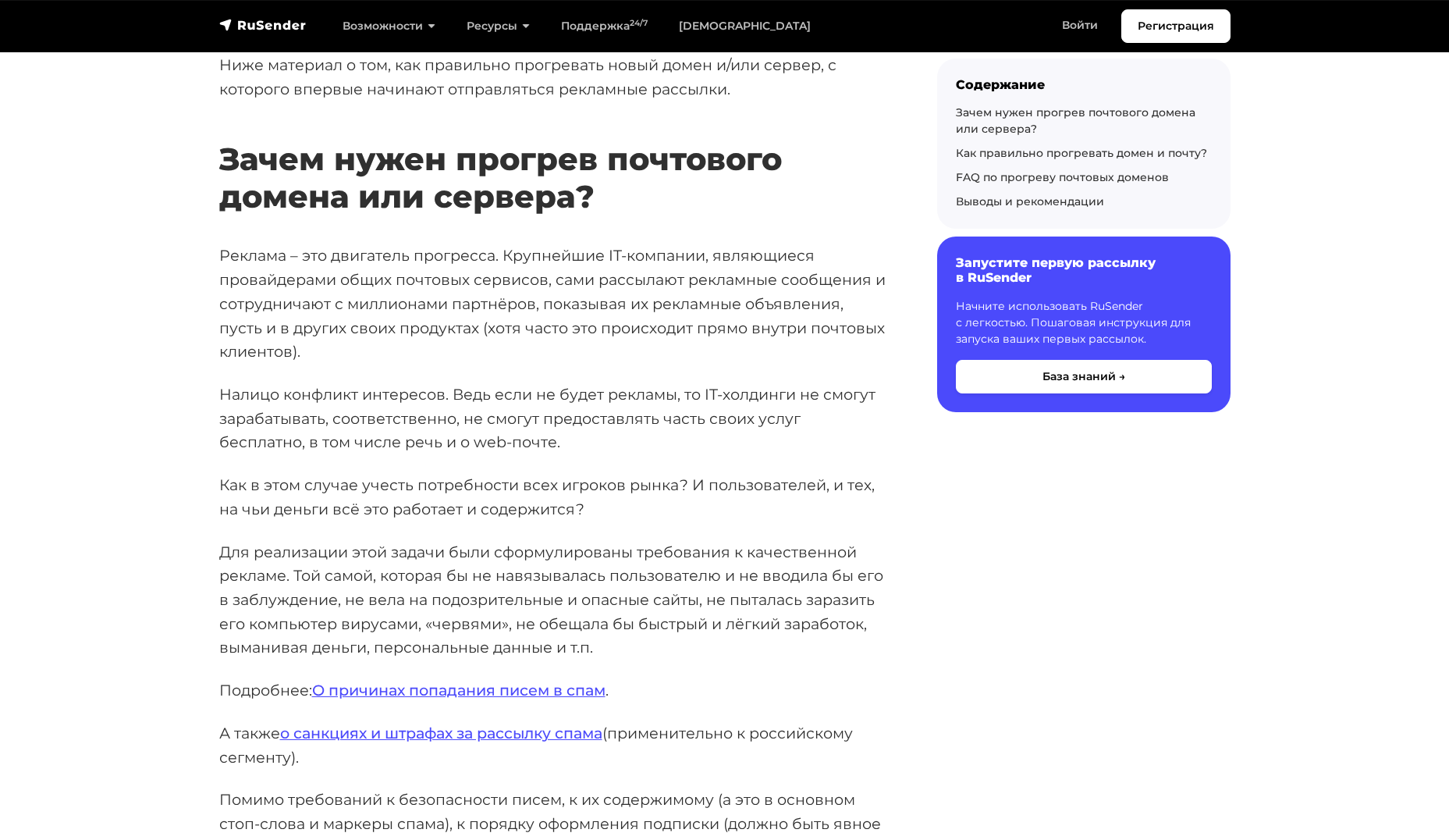
scroll to position [1170, 0]
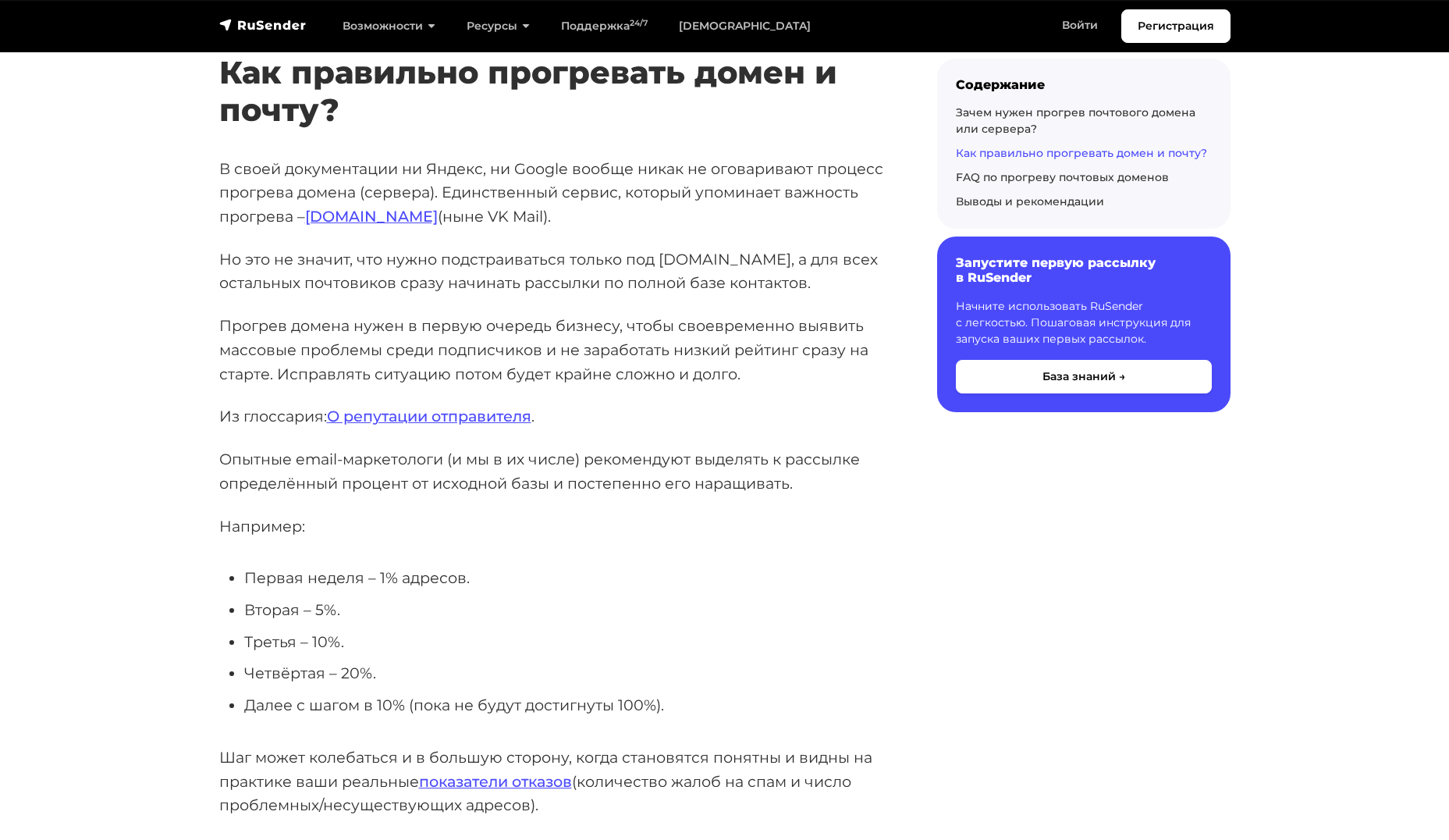
scroll to position [1716, 0]
